Goal: Task Accomplishment & Management: Manage account settings

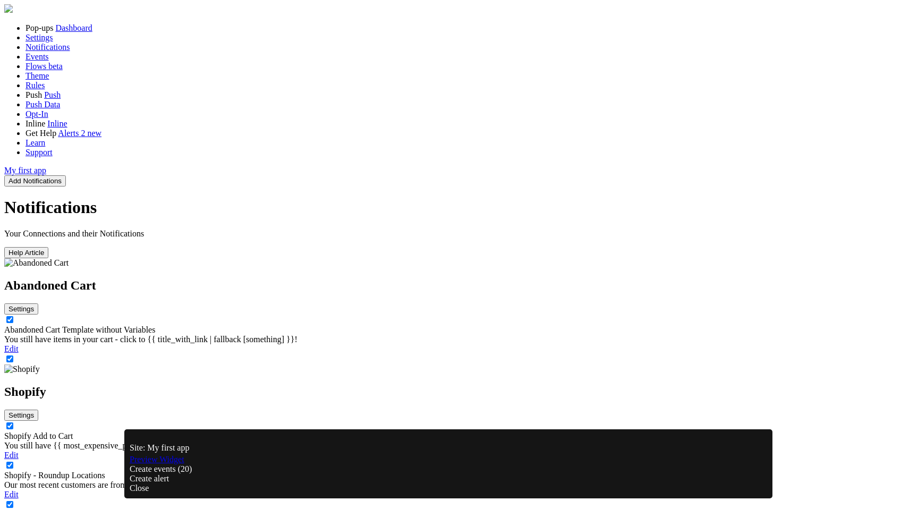
click at [764, 483] on div "Close" at bounding box center [449, 488] width 638 height 10
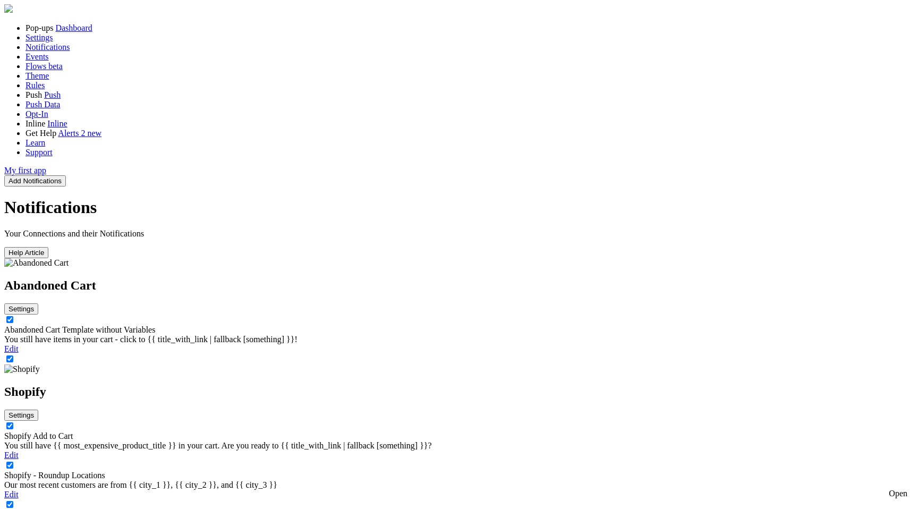
scroll to position [78, 0]
click at [73, 431] on link "Shopify Add to Cart" at bounding box center [38, 435] width 69 height 9
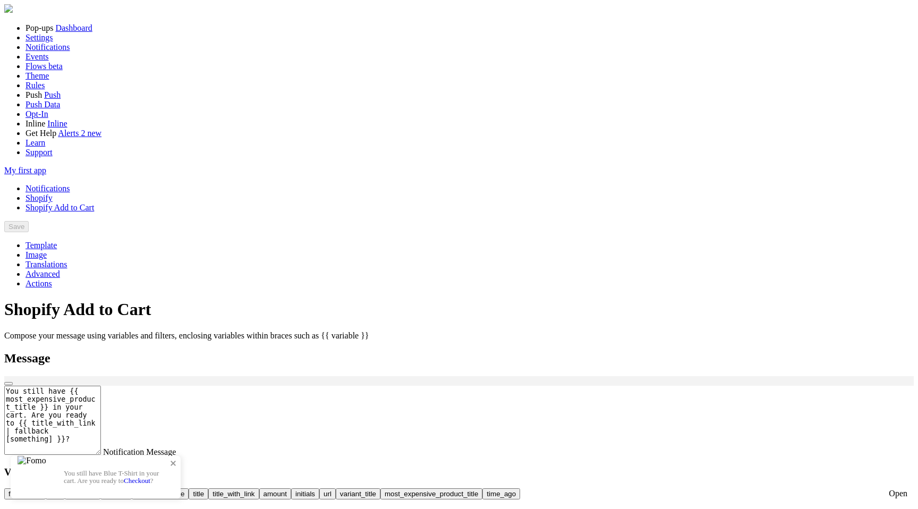
click at [150, 477] on link "Checkout" at bounding box center [137, 481] width 27 height 8
click at [890, 489] on div "Open" at bounding box center [898, 494] width 19 height 10
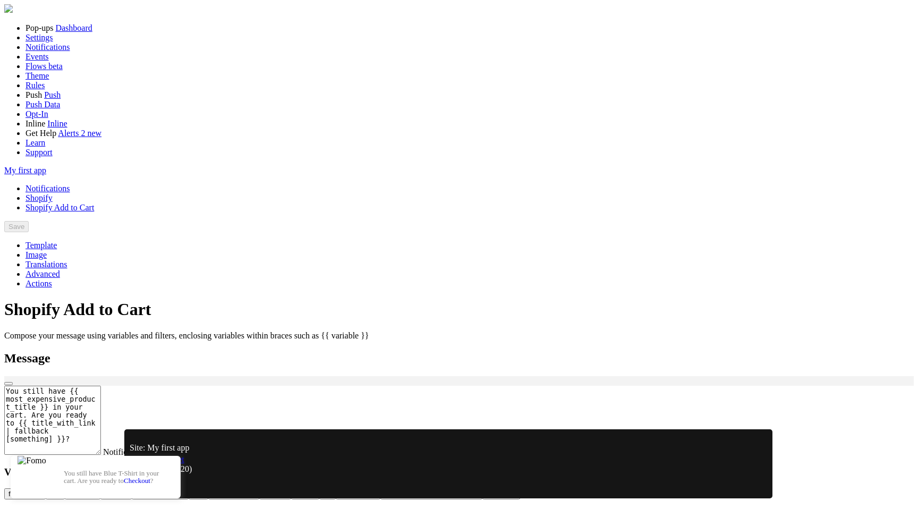
click at [166, 464] on link "Preview Widget" at bounding box center [157, 459] width 55 height 9
click at [38, 61] on span "Events" at bounding box center [37, 56] width 23 height 9
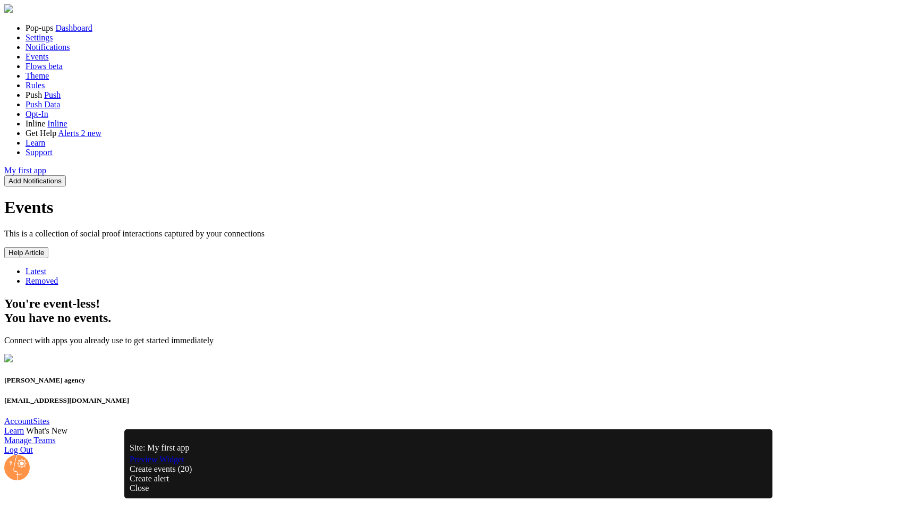
click at [58, 276] on span "Removed" at bounding box center [42, 280] width 32 height 9
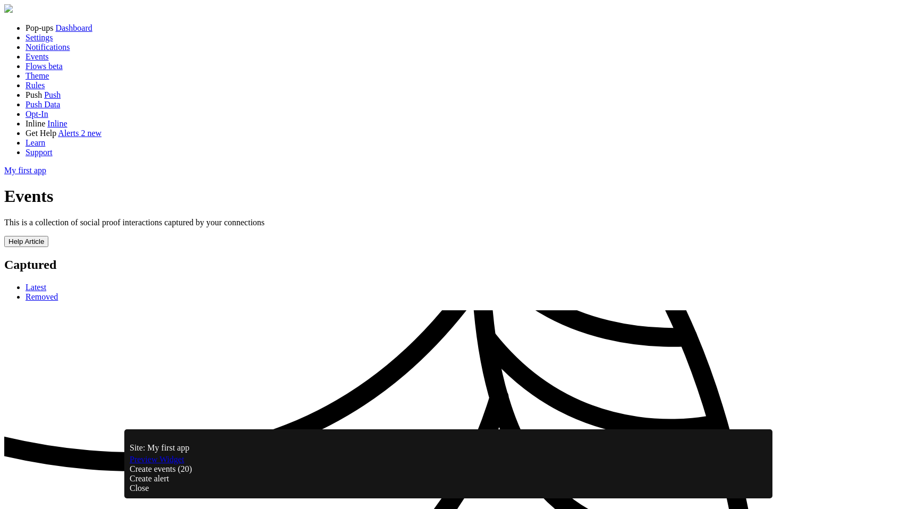
scroll to position [1234, 0]
click at [446, 448] on div "Site: My first app Preview Widget Create events (20) Create alert Close Open" at bounding box center [448, 464] width 939 height 90
click at [441, 445] on div "Site: My first app Preview Widget Create events (20) Create alert Close Open" at bounding box center [448, 464] width 939 height 90
click at [746, 483] on div "Close" at bounding box center [449, 488] width 638 height 10
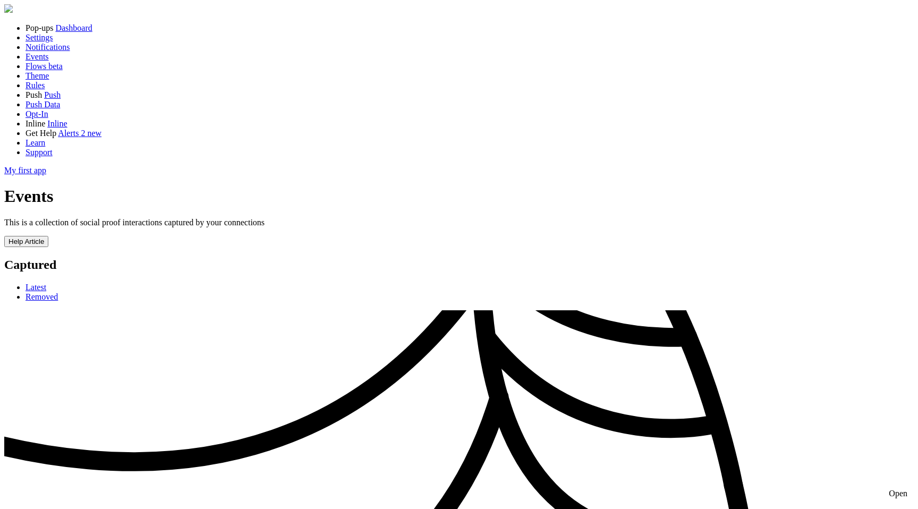
click at [48, 52] on span "Notifications" at bounding box center [48, 47] width 45 height 9
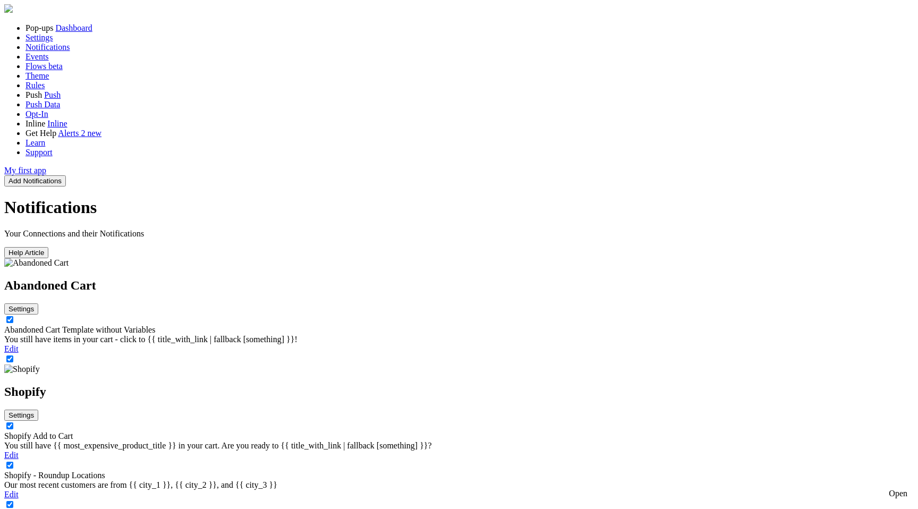
click at [73, 431] on link "Shopify Add to Cart" at bounding box center [38, 435] width 69 height 9
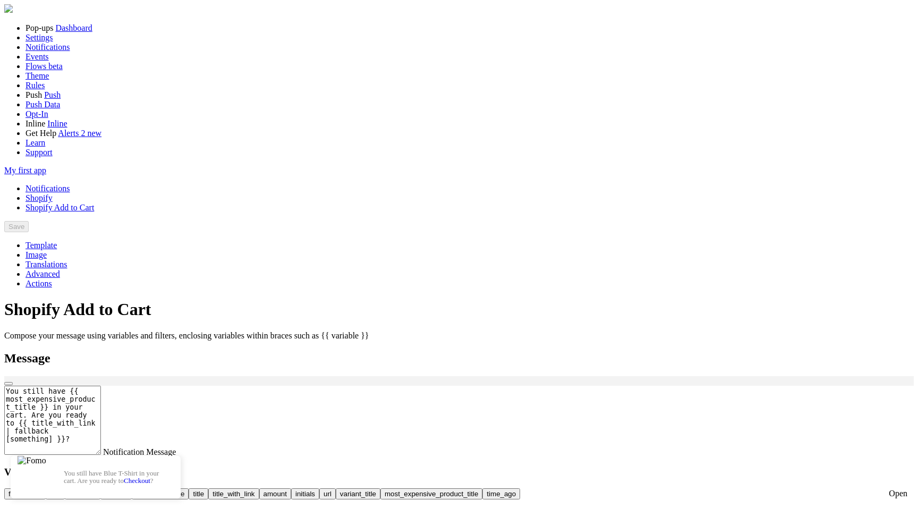
click at [35, 61] on span "Events" at bounding box center [37, 56] width 23 height 9
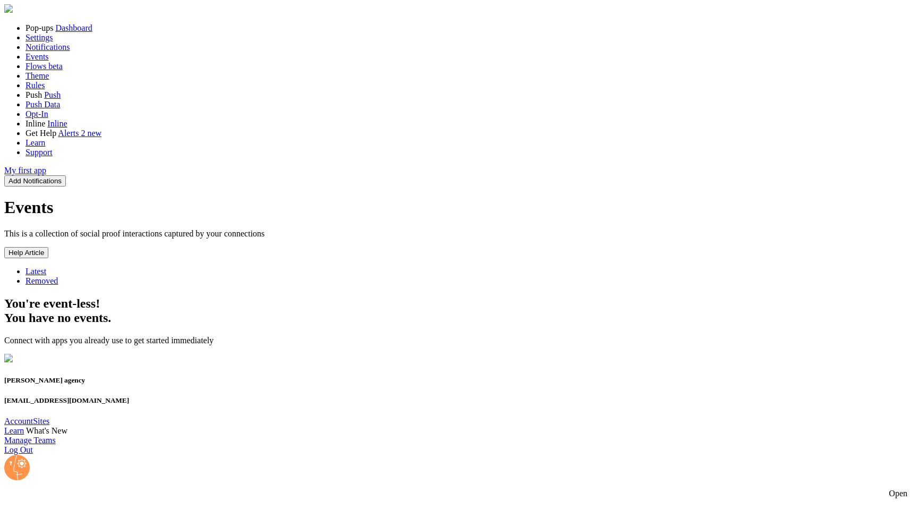
click at [46, 267] on span "Latest" at bounding box center [36, 271] width 21 height 9
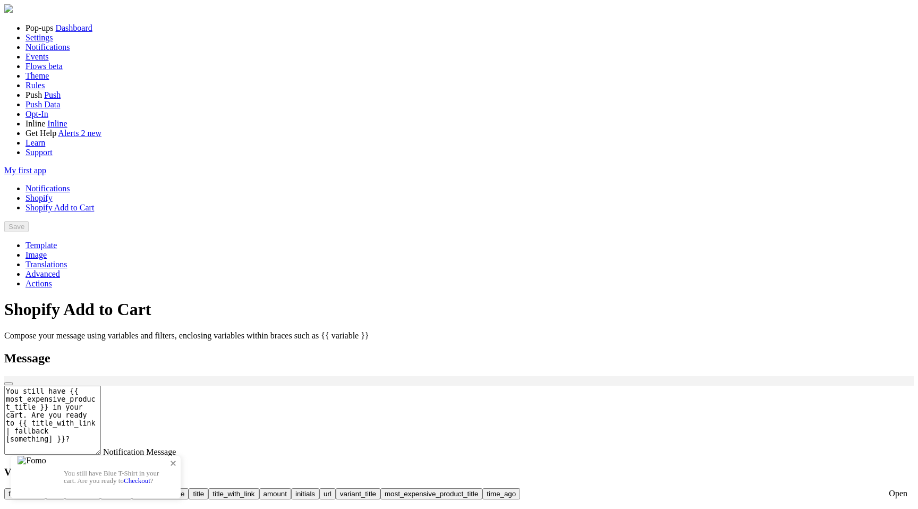
click at [170, 470] on p "You still have Blue T-Shirt in your cart. Are you ready to Checkout ?" at bounding box center [117, 477] width 106 height 15
click at [896, 491] on div "Open" at bounding box center [898, 494] width 19 height 10
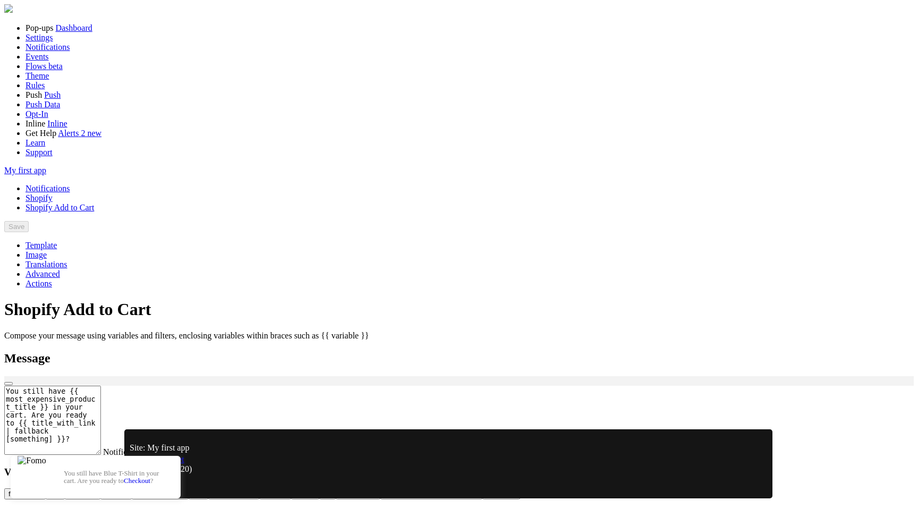
click at [178, 464] on link "Preview Widget" at bounding box center [157, 459] width 55 height 9
click at [758, 483] on div "Close" at bounding box center [449, 488] width 638 height 10
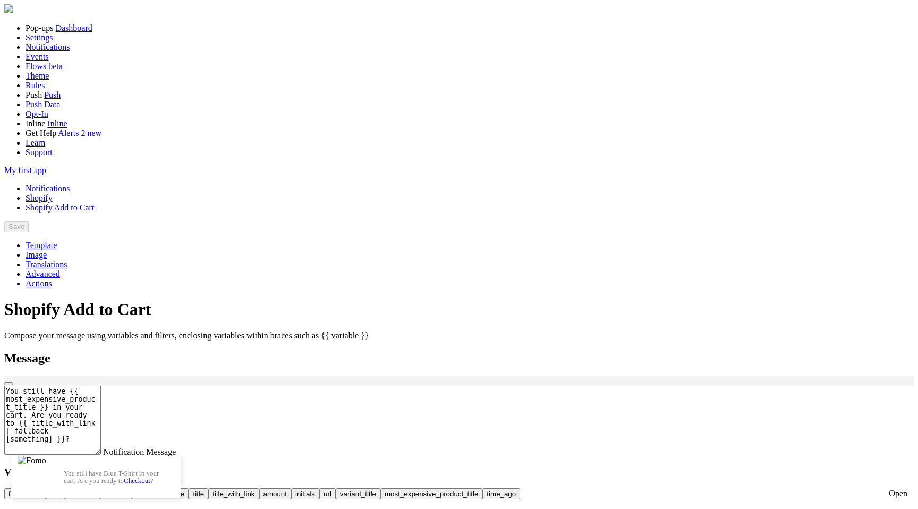
scroll to position [0, 0]
click at [70, 184] on link "Notifications" at bounding box center [48, 188] width 45 height 9
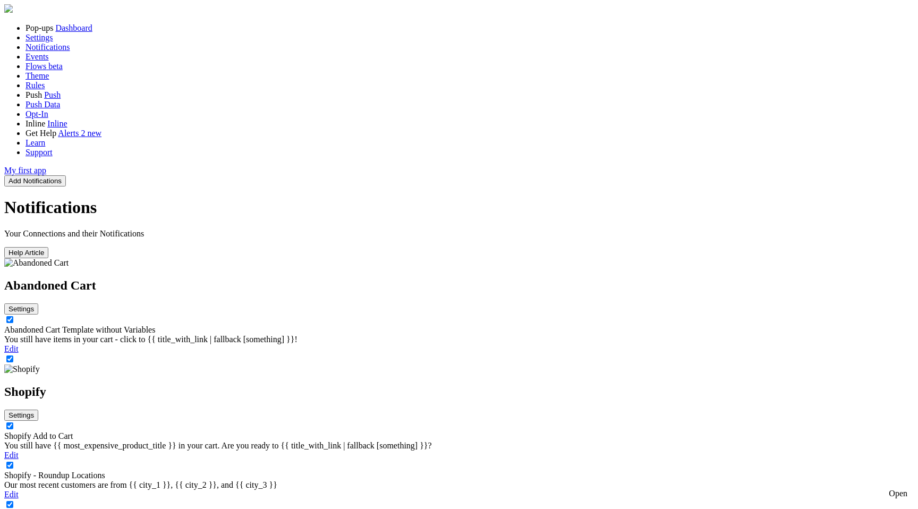
scroll to position [70, 0]
click at [155, 325] on link "Abandoned Cart Template without Variables" at bounding box center [79, 329] width 151 height 9
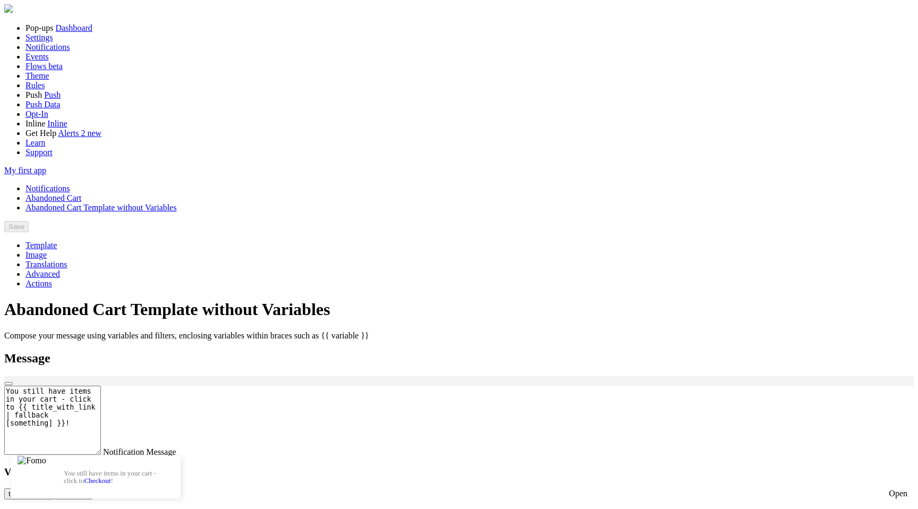
scroll to position [285, 0]
click at [896, 489] on div "Open" at bounding box center [898, 494] width 19 height 10
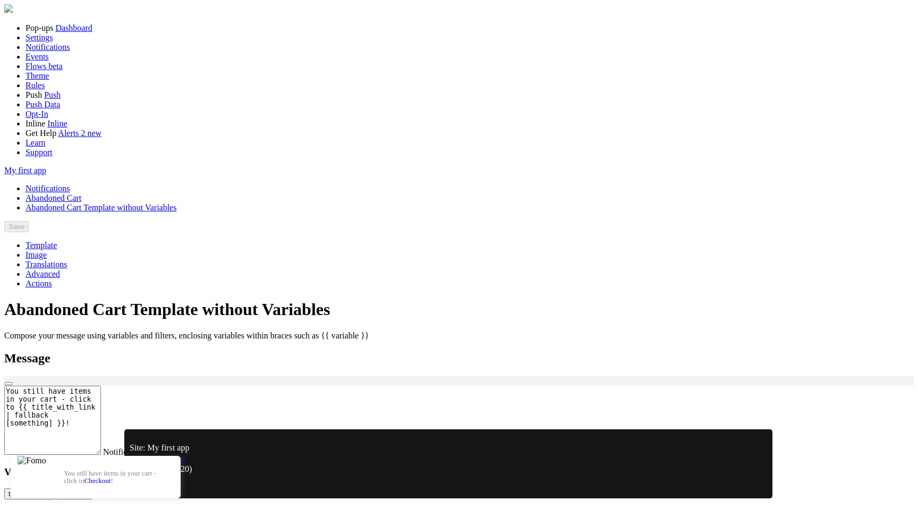
click at [175, 464] on link "Preview Widget" at bounding box center [157, 459] width 55 height 9
click at [40, 61] on span "Events" at bounding box center [37, 56] width 23 height 9
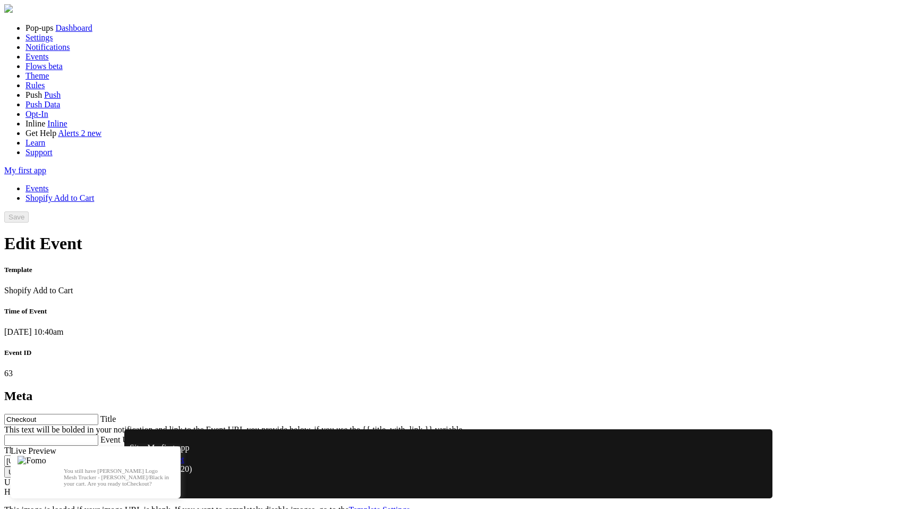
scroll to position [575, 0]
click at [752, 485] on div "Close" at bounding box center [449, 488] width 638 height 10
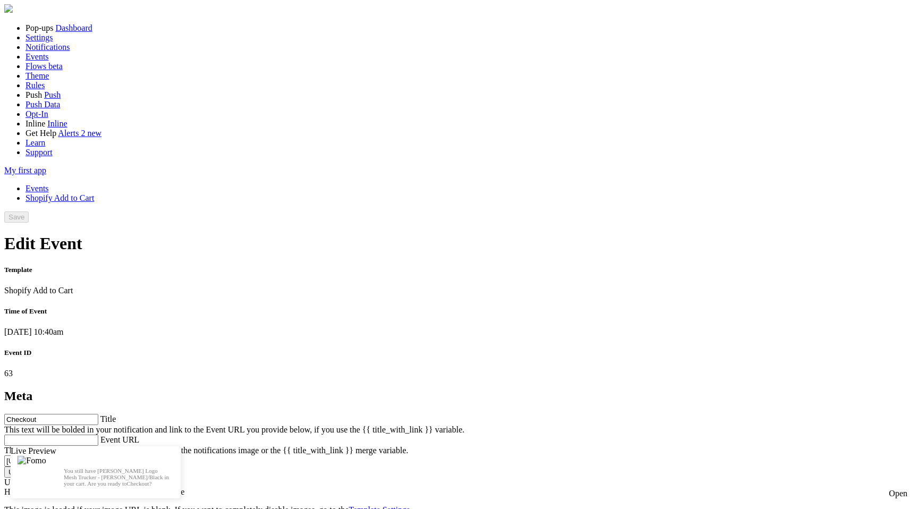
scroll to position [0, 0]
click at [49, 184] on link "Events" at bounding box center [37, 188] width 23 height 9
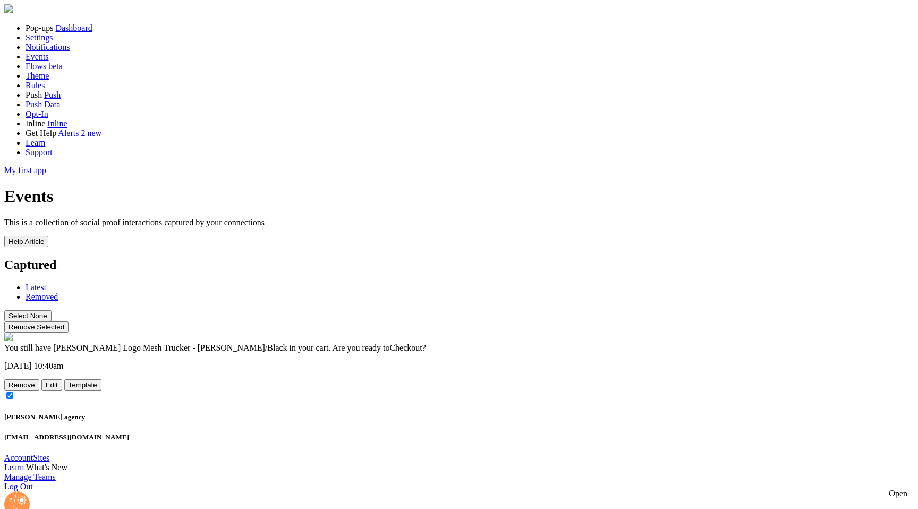
click at [657, 283] on div "Events This is a collection of social proof interactions captured by your conne…" at bounding box center [459, 293] width 910 height 214
click at [15, 392] on label at bounding box center [15, 396] width 0 height 9
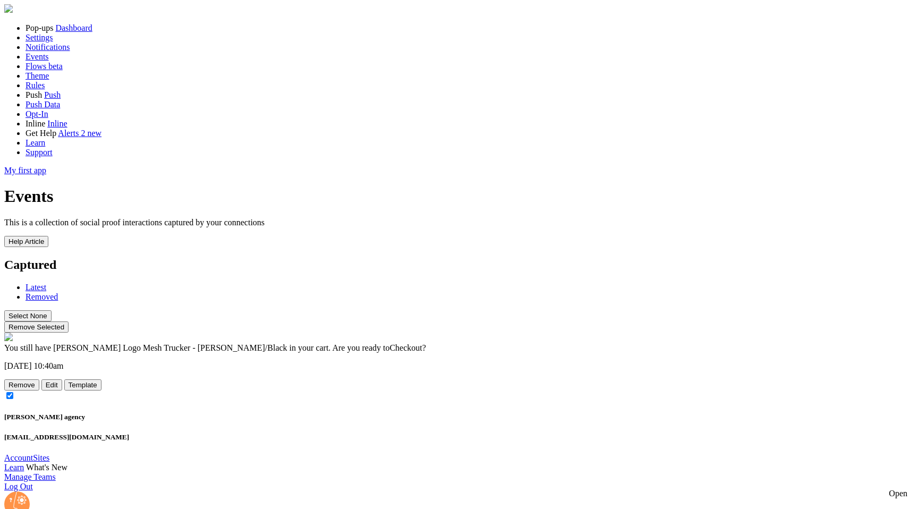
click at [15, 392] on label at bounding box center [15, 396] width 0 height 9
checkbox input "false"
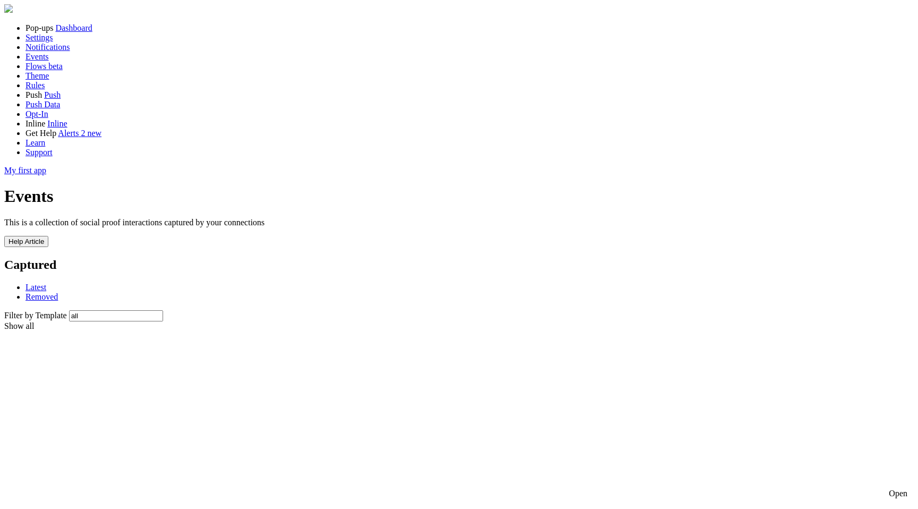
click at [891, 492] on div "Open" at bounding box center [898, 494] width 19 height 10
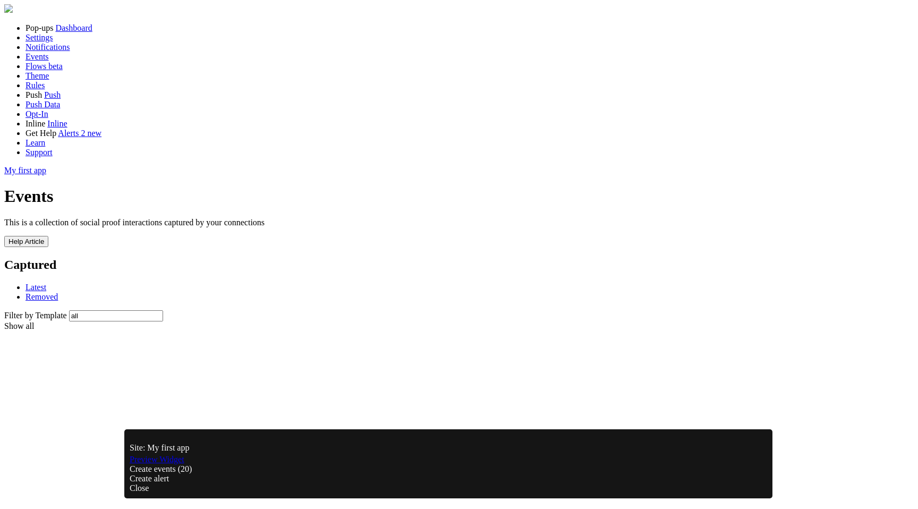
click at [177, 464] on link "Preview Widget" at bounding box center [157, 459] width 55 height 9
click at [55, 52] on span "Notifications" at bounding box center [48, 47] width 45 height 9
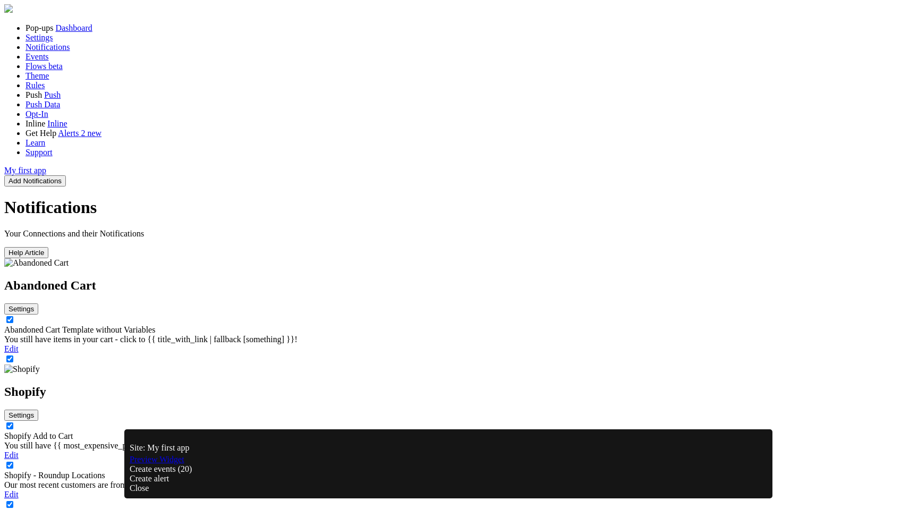
click at [155, 325] on link "Abandoned Cart Template without Variables" at bounding box center [79, 329] width 151 height 9
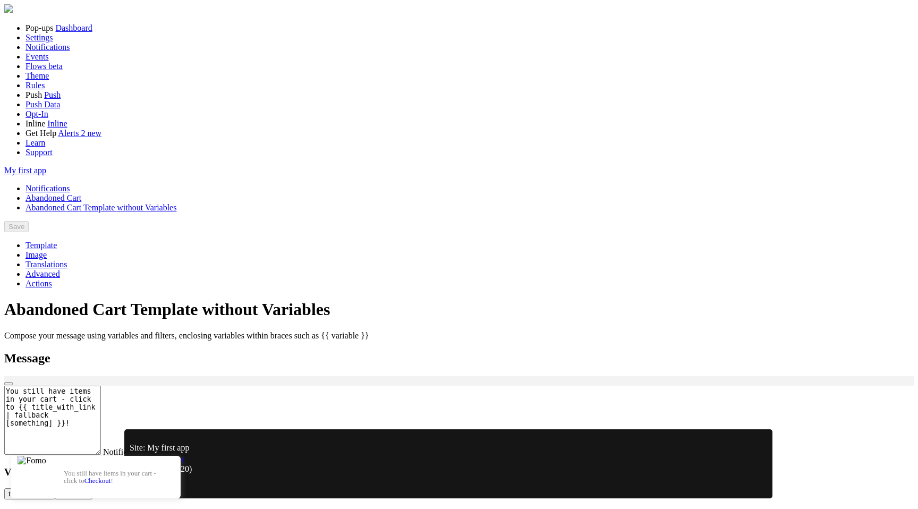
click at [39, 61] on span "Events" at bounding box center [37, 56] width 23 height 9
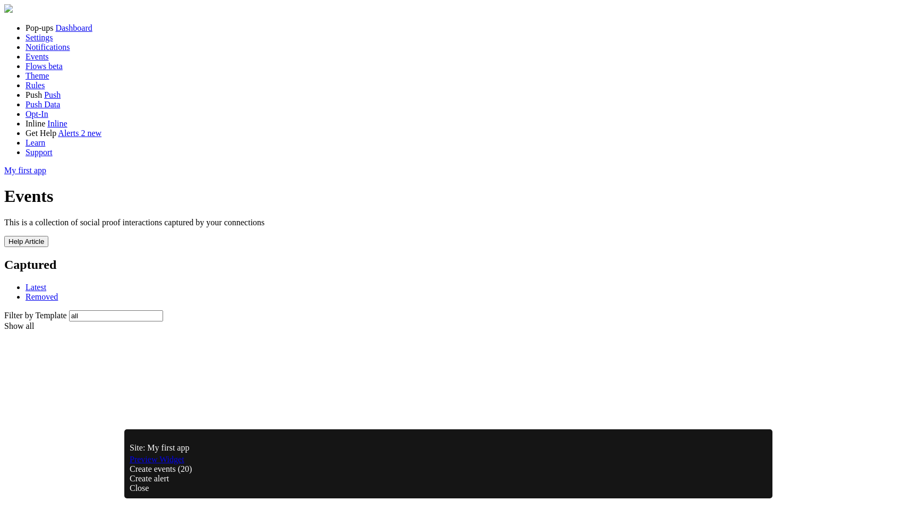
click at [162, 464] on link "Preview Widget" at bounding box center [157, 459] width 55 height 9
click at [41, 52] on span "Notifications" at bounding box center [48, 47] width 45 height 9
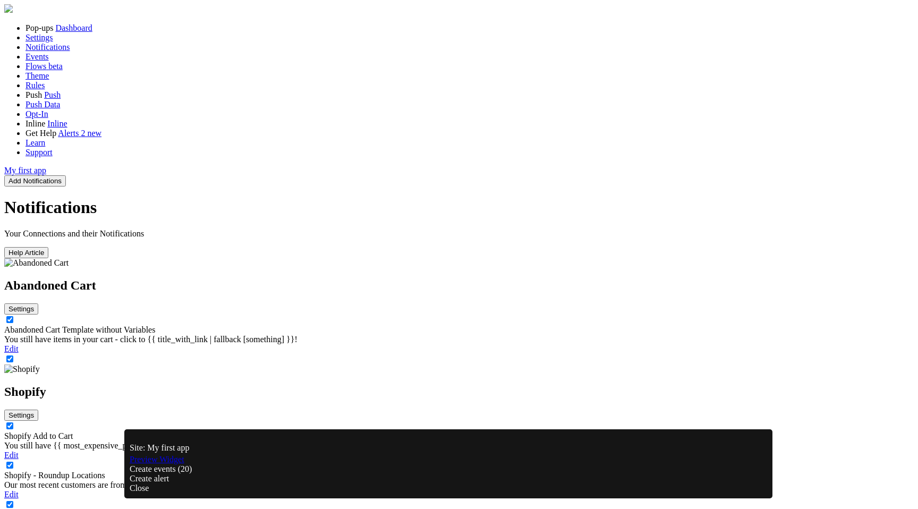
click at [335, 483] on div "Create alert" at bounding box center [449, 479] width 638 height 10
click at [44, 61] on span "Events" at bounding box center [37, 56] width 23 height 9
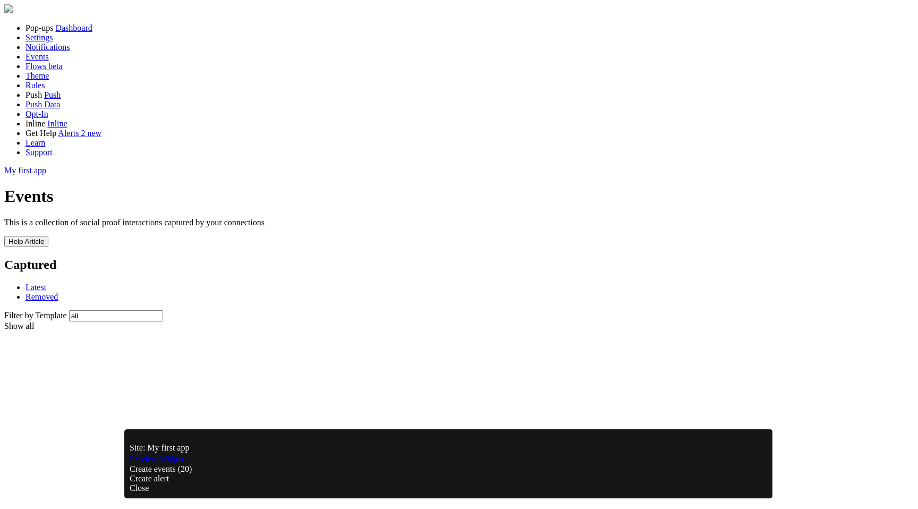
click at [184, 464] on link "Preview Widget" at bounding box center [157, 459] width 55 height 9
click at [40, 42] on span "Settings" at bounding box center [40, 37] width 28 height 9
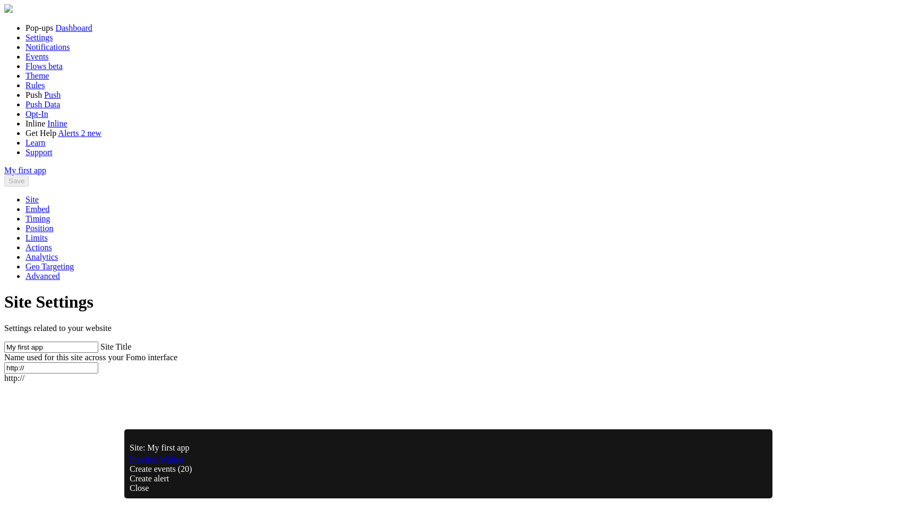
click at [50, 52] on link "Notifications" at bounding box center [48, 47] width 45 height 9
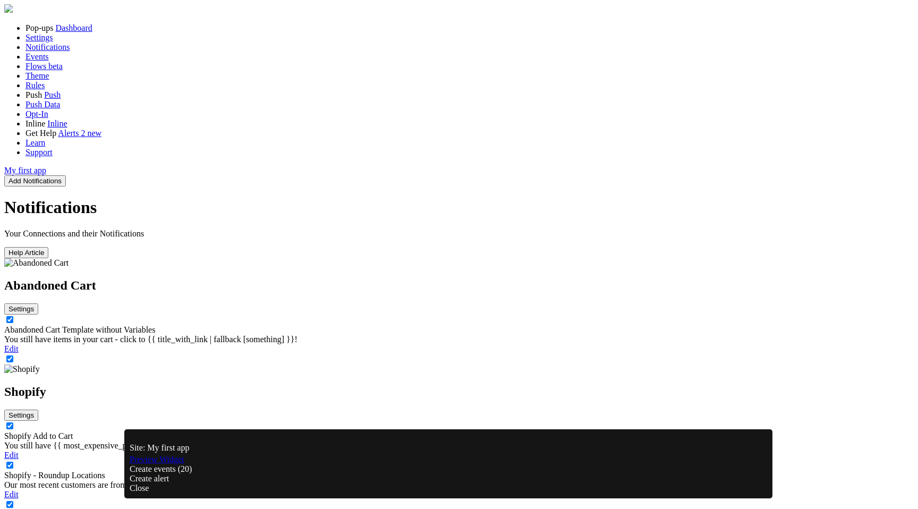
click at [13, 355] on input "checkbox" at bounding box center [9, 358] width 7 height 7
checkbox input "true"
click at [38, 303] on button "Settings" at bounding box center [21, 308] width 34 height 11
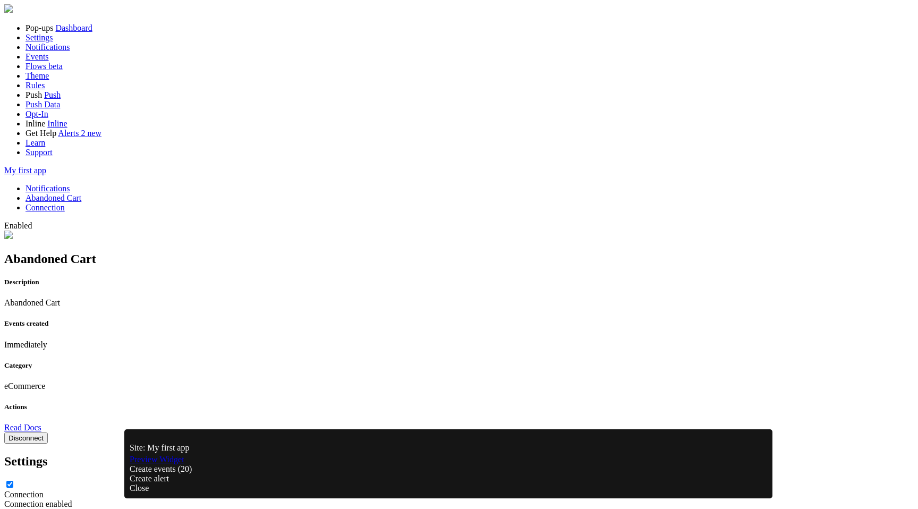
scroll to position [201, 0]
click at [754, 486] on div "Close" at bounding box center [449, 488] width 638 height 10
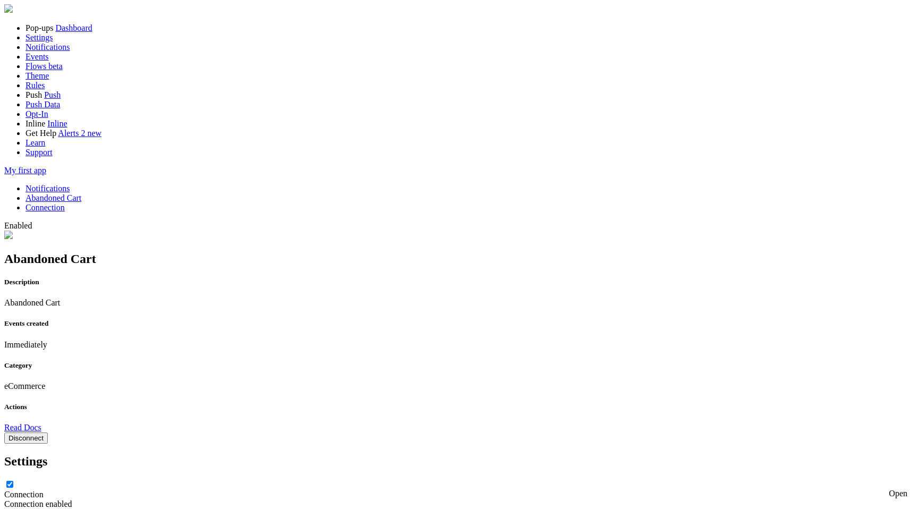
checkbox input "true"
type input "3"
checkbox input "false"
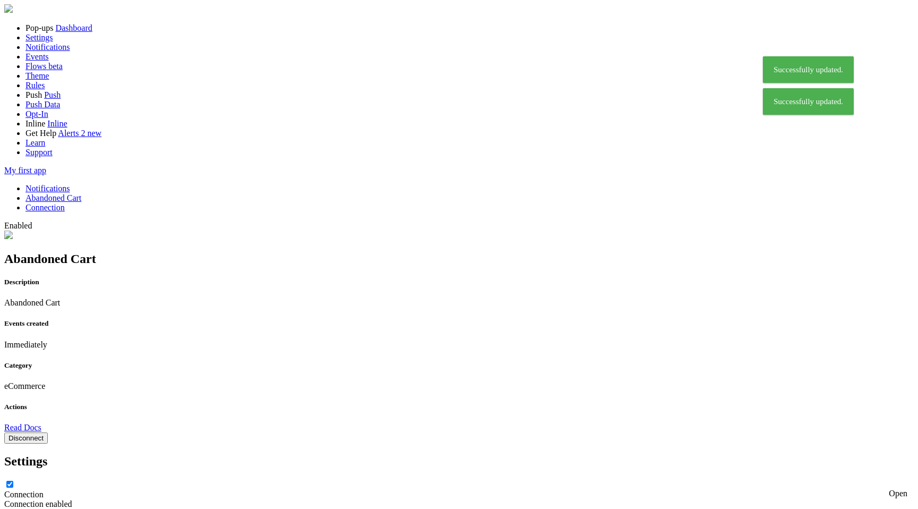
scroll to position [0, 0]
click at [70, 184] on link "Notifications" at bounding box center [48, 188] width 45 height 9
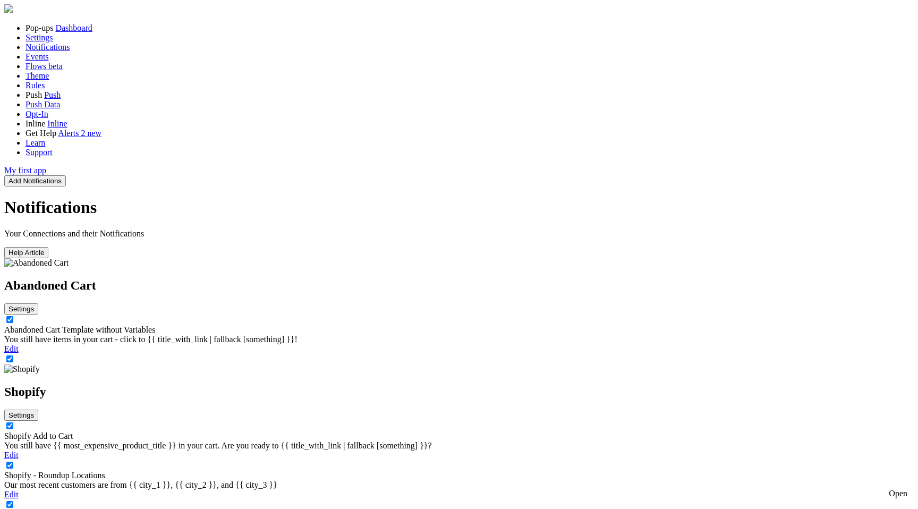
click at [889, 489] on div "Open" at bounding box center [898, 494] width 19 height 10
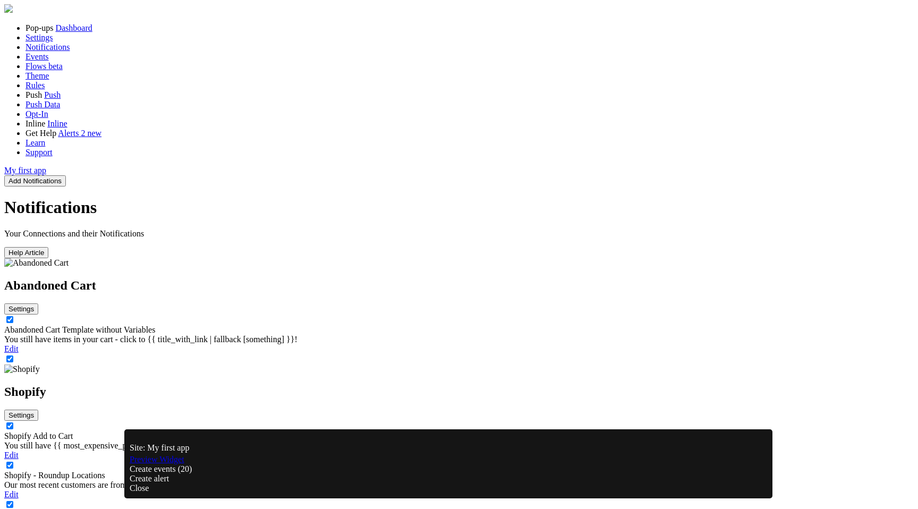
click at [184, 464] on link "Preview Widget" at bounding box center [157, 459] width 55 height 9
click at [752, 486] on div "Close" at bounding box center [449, 488] width 638 height 10
